Goal: Task Accomplishment & Management: Use online tool/utility

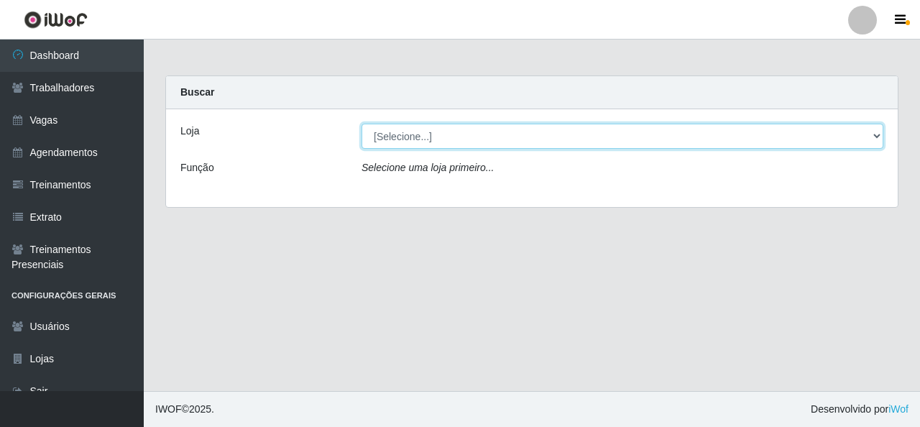
click at [416, 143] on select "[Selecione...] Rede Econômico - Malvinas Rede Econômico - Prata" at bounding box center [622, 136] width 522 height 25
select select "194"
click at [361, 124] on select "[Selecione...] Rede Econômico - Malvinas Rede Econômico - Prata" at bounding box center [622, 136] width 522 height 25
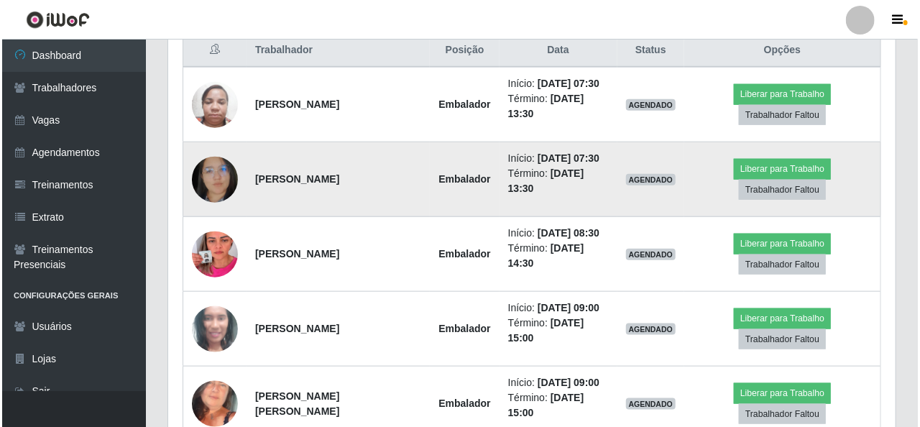
scroll to position [575, 0]
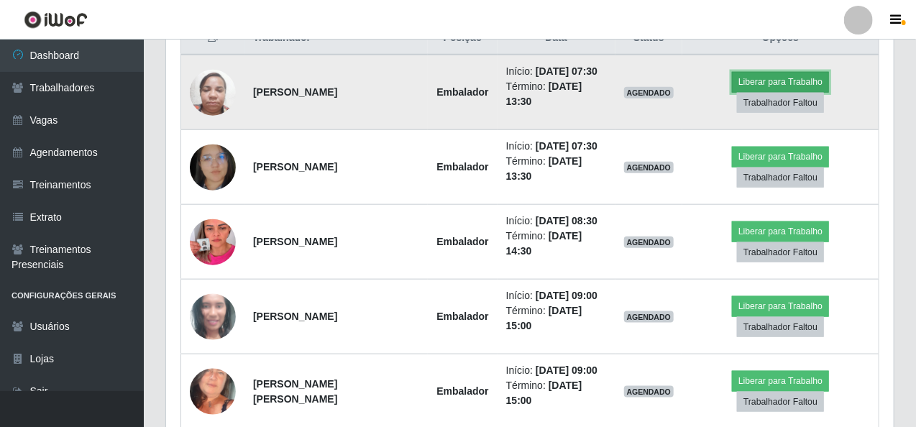
click at [732, 87] on button "Liberar para Trabalho" at bounding box center [780, 82] width 97 height 20
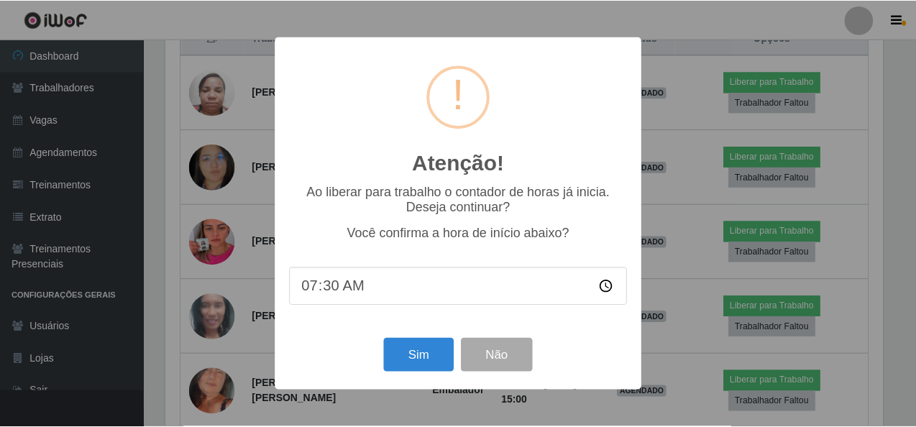
scroll to position [298, 721]
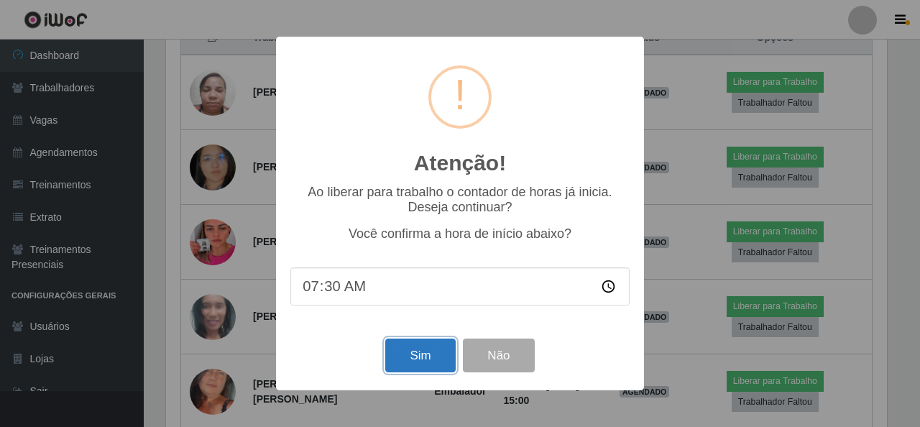
click at [411, 359] on button "Sim" at bounding box center [420, 355] width 70 height 34
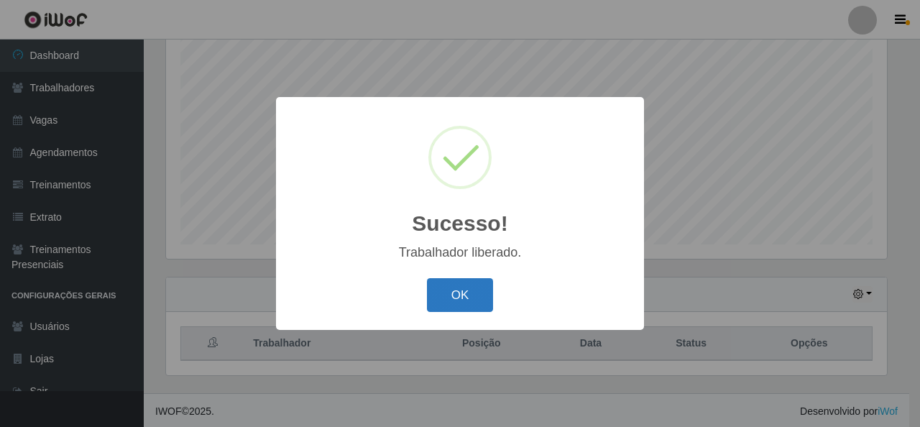
drag, startPoint x: 467, startPoint y: 272, endPoint x: 465, endPoint y: 280, distance: 7.5
click at [467, 273] on div "Sucesso! × Trabalhador liberado. OK Cancel" at bounding box center [460, 213] width 368 height 233
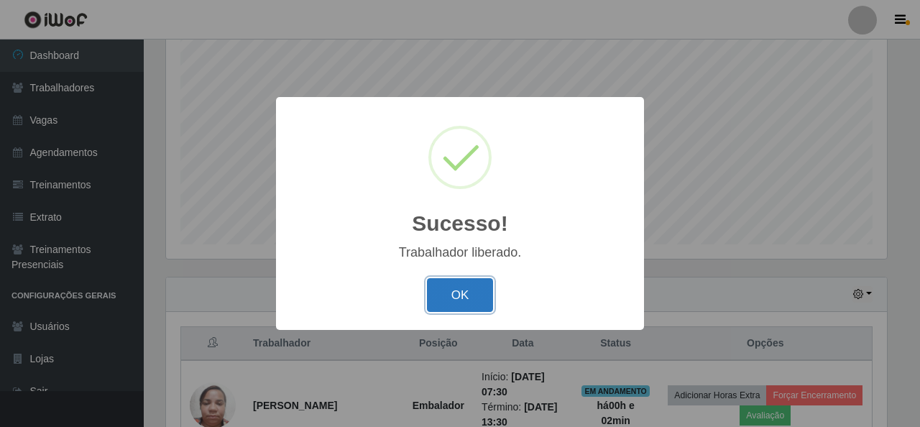
click at [461, 287] on button "OK" at bounding box center [460, 295] width 67 height 34
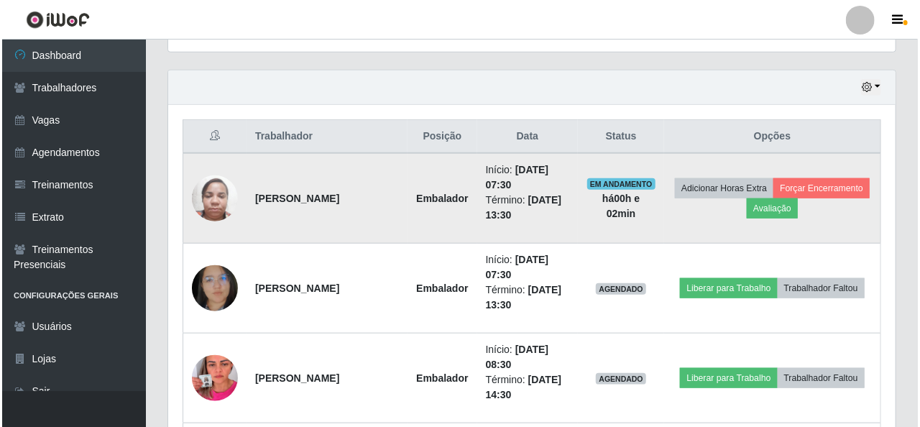
scroll to position [557, 0]
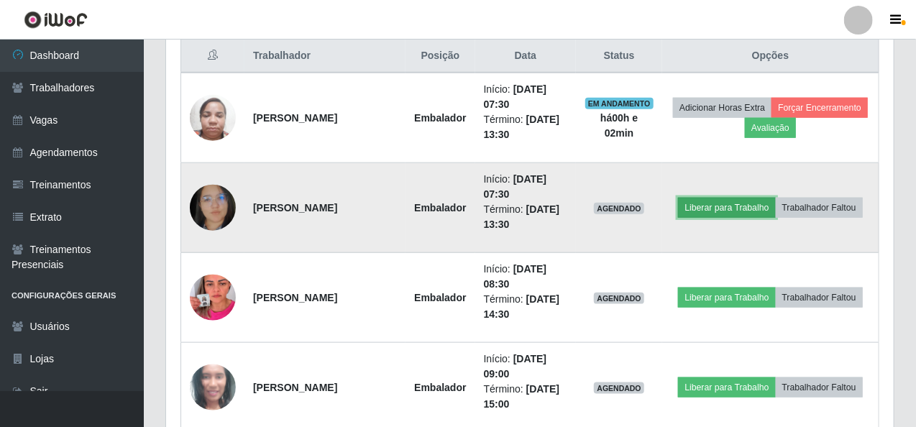
click at [719, 202] on button "Liberar para Trabalho" at bounding box center [726, 208] width 97 height 20
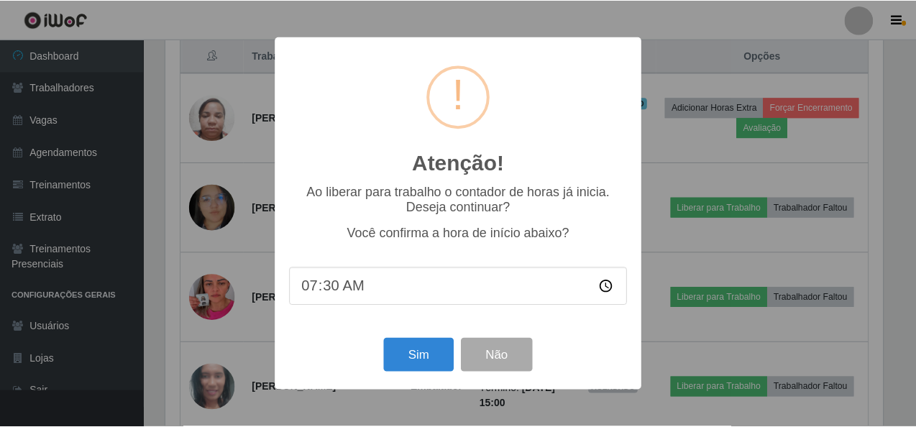
scroll to position [298, 721]
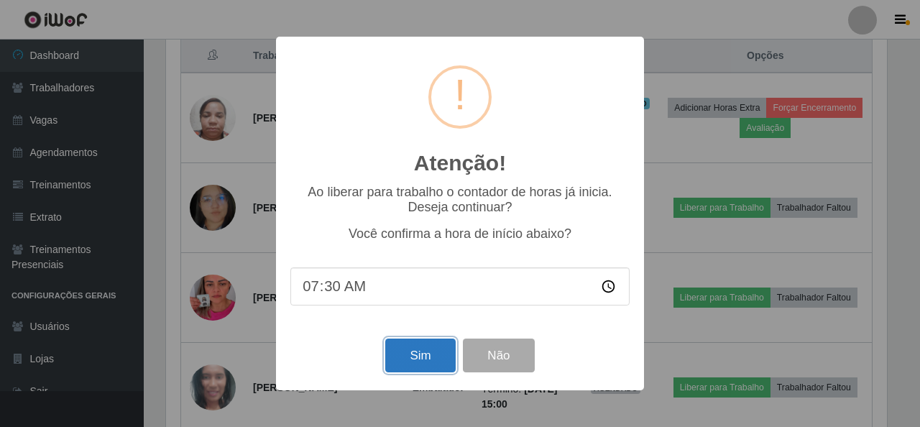
click at [400, 366] on button "Sim" at bounding box center [420, 355] width 70 height 34
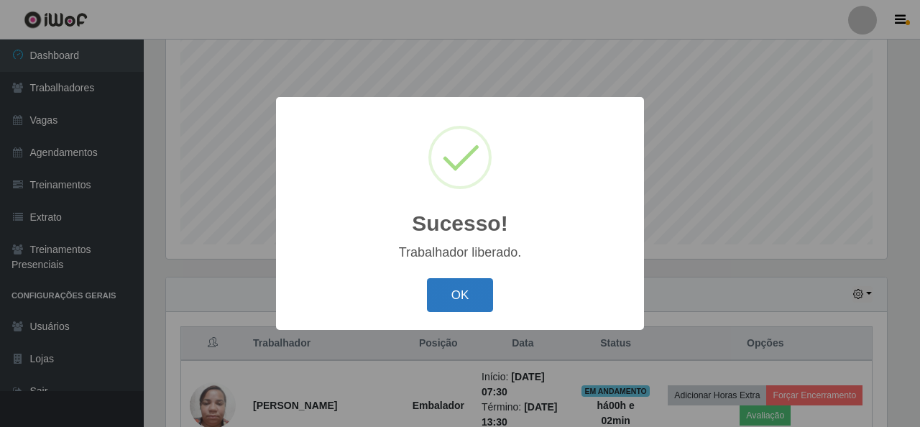
click at [454, 298] on button "OK" at bounding box center [460, 295] width 67 height 34
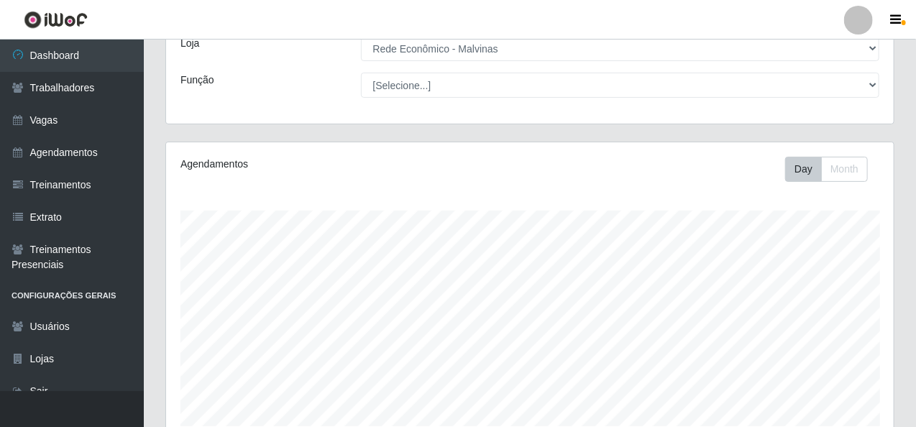
scroll to position [0, 0]
